Goal: Task Accomplishment & Management: Use online tool/utility

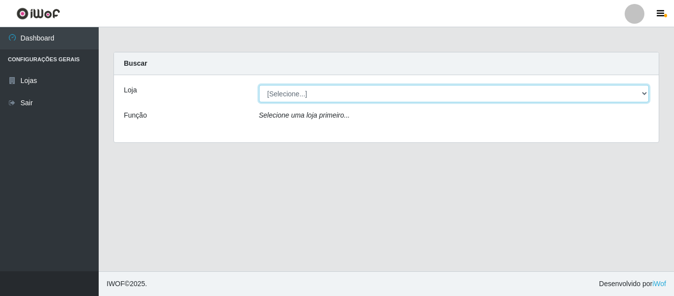
click at [376, 96] on select "[Selecione...] Iskisita Atakado - Centro de Distribuição" at bounding box center [454, 93] width 391 height 17
select select "425"
click at [259, 85] on select "[Selecione...] Iskisita Atakado - Centro de Distribuição" at bounding box center [454, 93] width 391 height 17
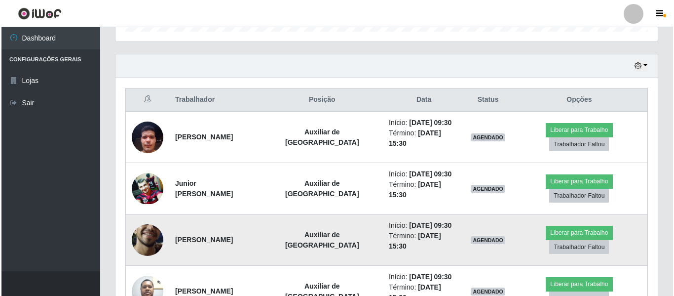
scroll to position [346, 0]
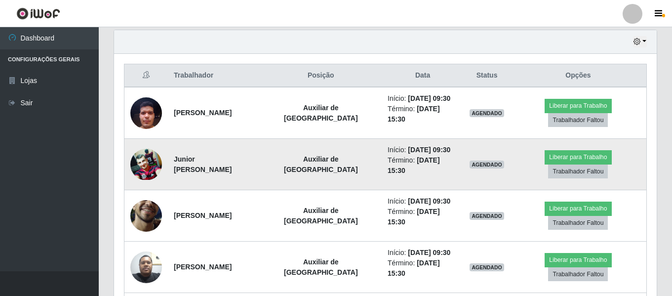
click at [140, 168] on img at bounding box center [146, 164] width 32 height 31
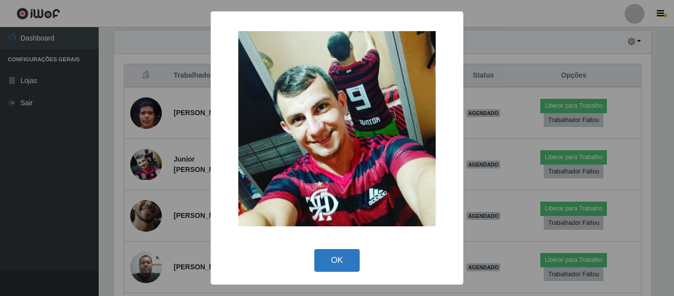
click at [335, 266] on button "OK" at bounding box center [337, 260] width 46 height 23
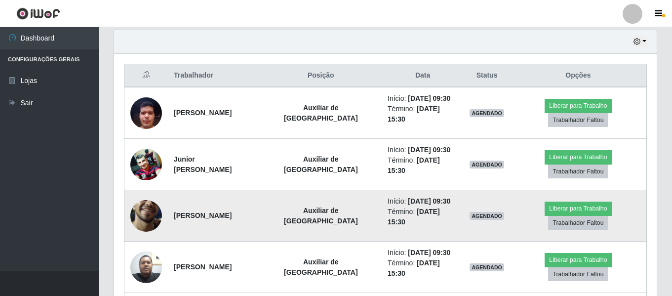
scroll to position [205, 543]
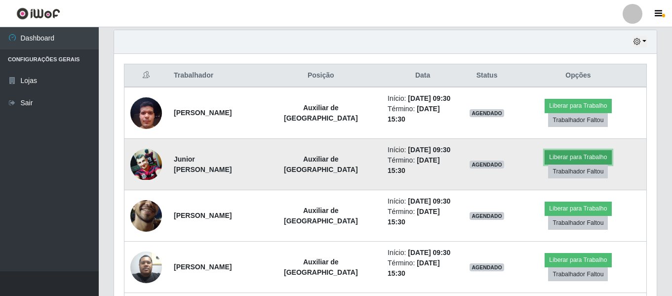
click at [577, 155] on button "Liberar para Trabalho" at bounding box center [578, 157] width 67 height 14
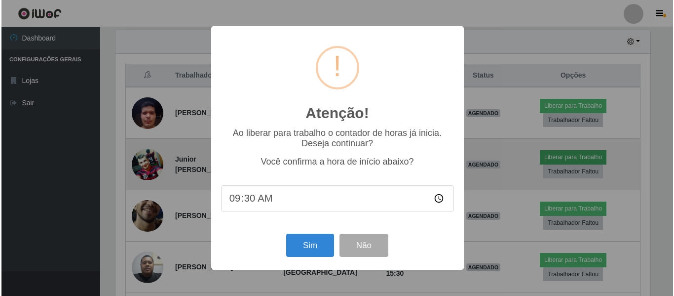
scroll to position [205, 538]
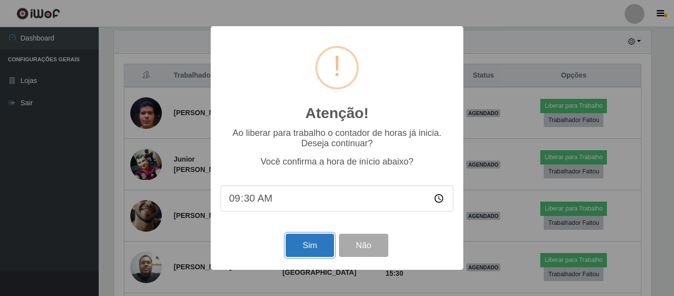
click at [314, 248] on button "Sim" at bounding box center [310, 245] width 48 height 23
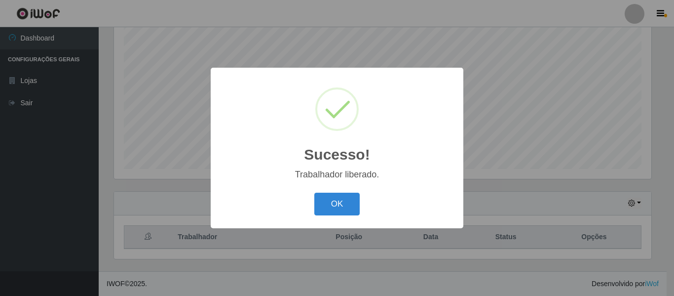
scroll to position [493515, 493183]
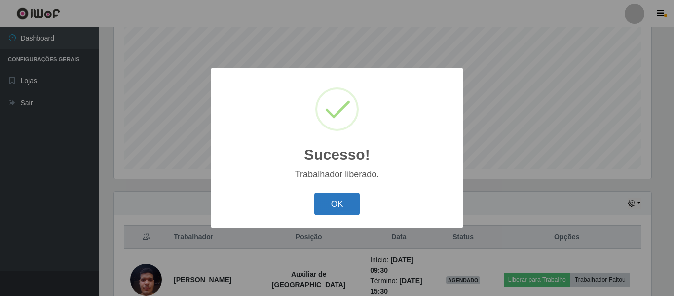
click at [335, 203] on button "OK" at bounding box center [337, 204] width 46 height 23
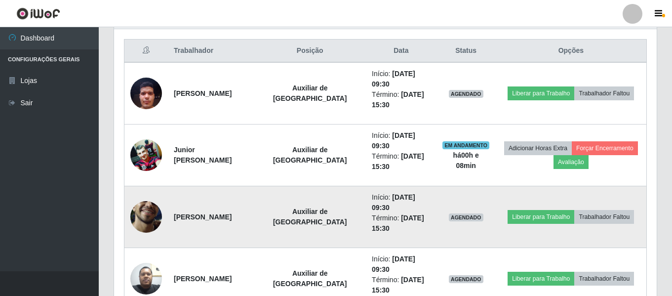
scroll to position [382, 0]
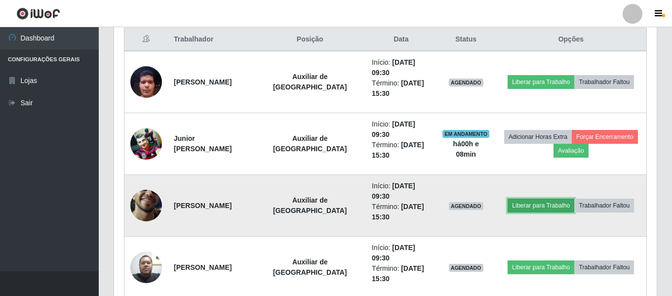
click at [537, 206] on button "Liberar para Trabalho" at bounding box center [541, 205] width 67 height 14
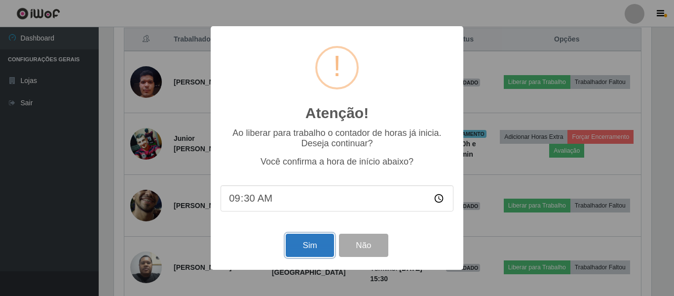
click at [305, 244] on button "Sim" at bounding box center [310, 245] width 48 height 23
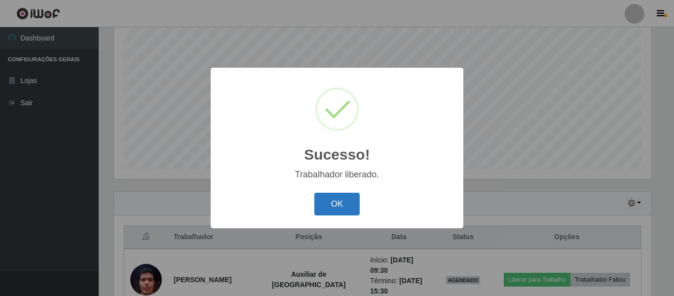
click at [347, 200] on button "OK" at bounding box center [337, 204] width 46 height 23
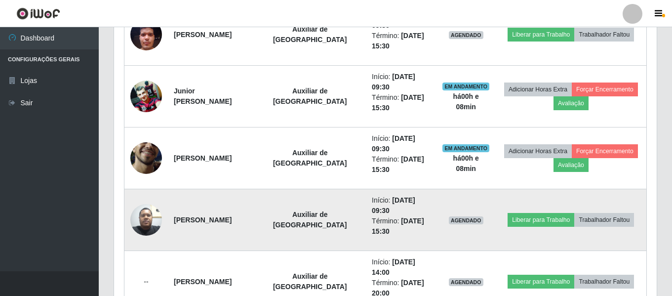
scroll to position [431, 0]
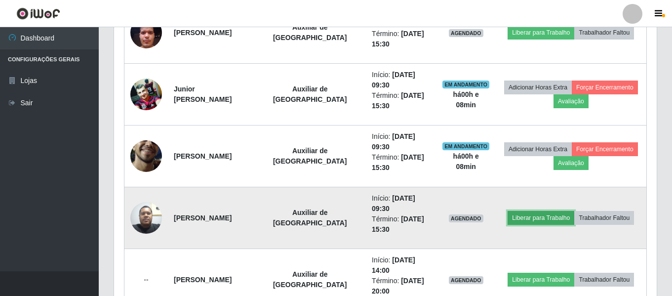
click at [545, 218] on button "Liberar para Trabalho" at bounding box center [541, 218] width 67 height 14
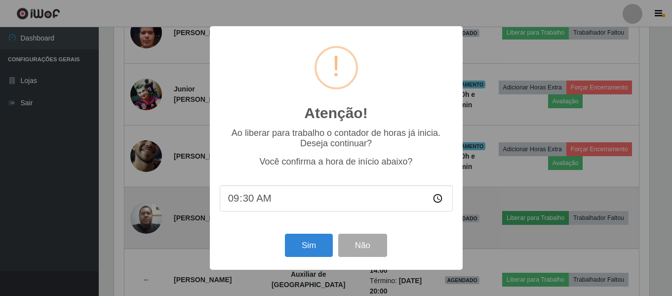
scroll to position [205, 538]
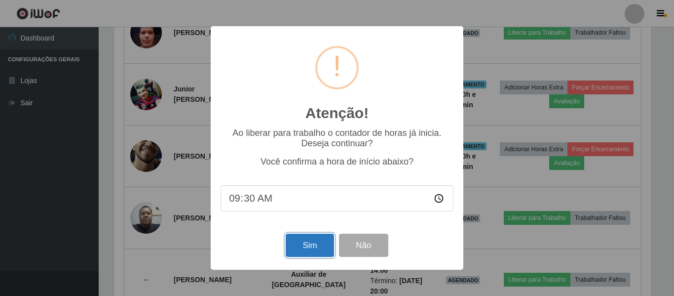
click at [308, 248] on button "Sim" at bounding box center [310, 245] width 48 height 23
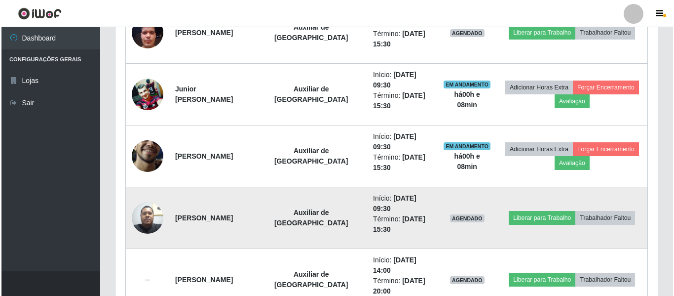
scroll to position [0, 0]
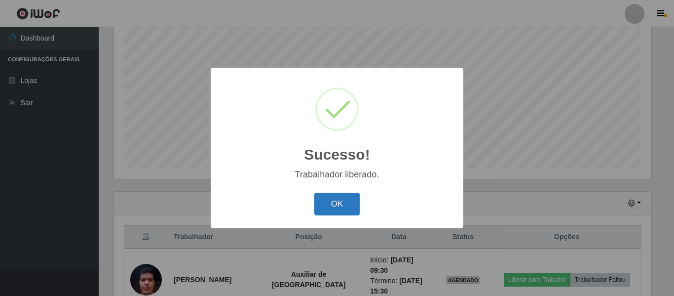
click at [323, 204] on button "OK" at bounding box center [337, 204] width 46 height 23
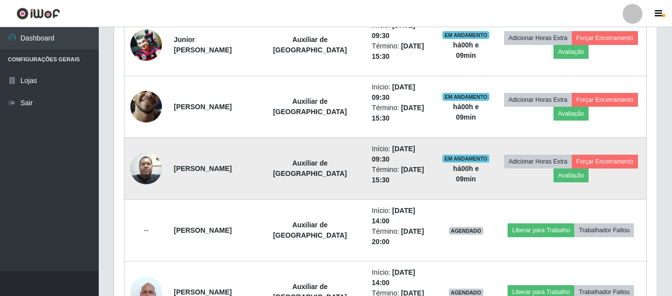
click at [145, 167] on img at bounding box center [146, 168] width 32 height 42
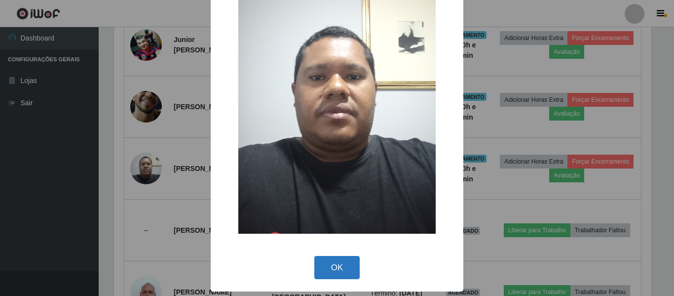
click at [341, 262] on button "OK" at bounding box center [337, 267] width 46 height 23
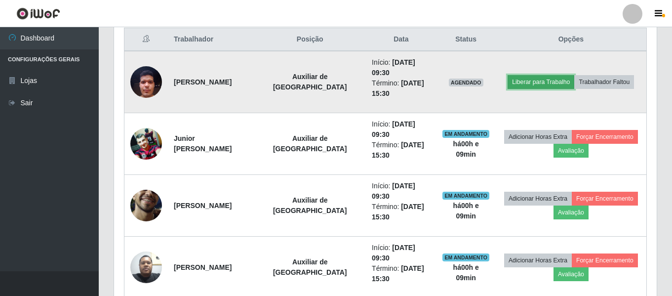
click at [556, 85] on button "Liberar para Trabalho" at bounding box center [541, 82] width 67 height 14
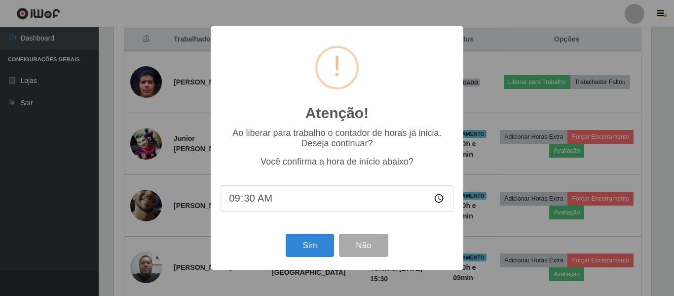
click at [252, 197] on input "09:30" at bounding box center [337, 198] width 233 height 26
type input "09:35"
click at [323, 249] on button "Sim" at bounding box center [310, 245] width 48 height 23
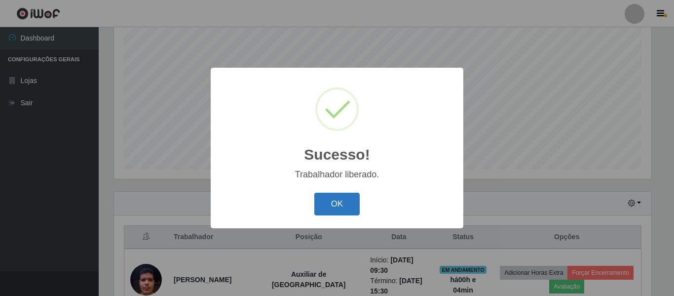
click at [345, 205] on button "OK" at bounding box center [337, 204] width 46 height 23
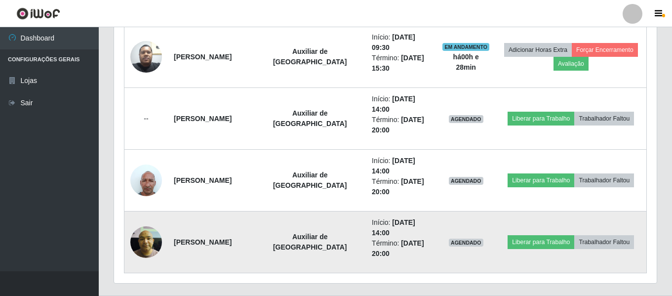
scroll to position [592, 0]
